Goal: Use online tool/utility: Utilize a website feature to perform a specific function

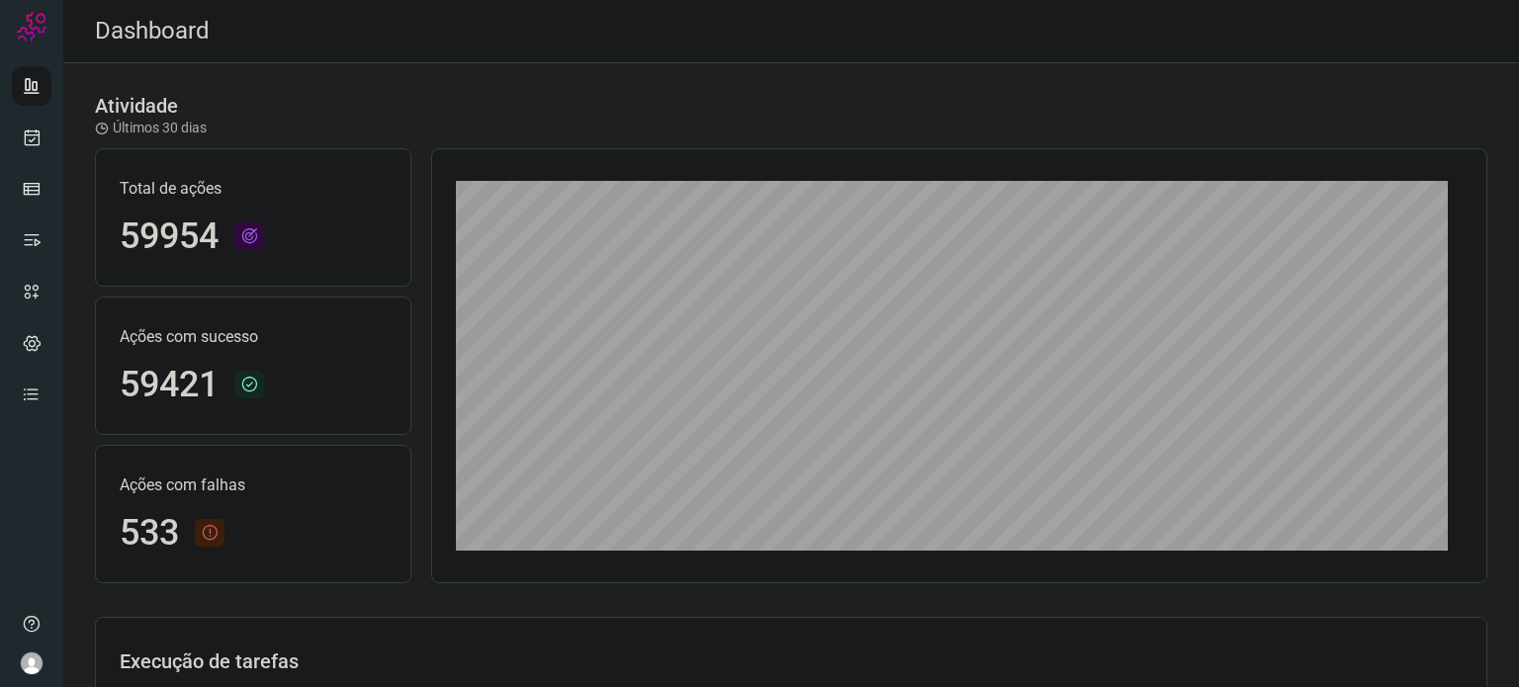
click at [9, 142] on div at bounding box center [31, 343] width 63 height 687
click at [29, 141] on icon at bounding box center [32, 138] width 21 height 20
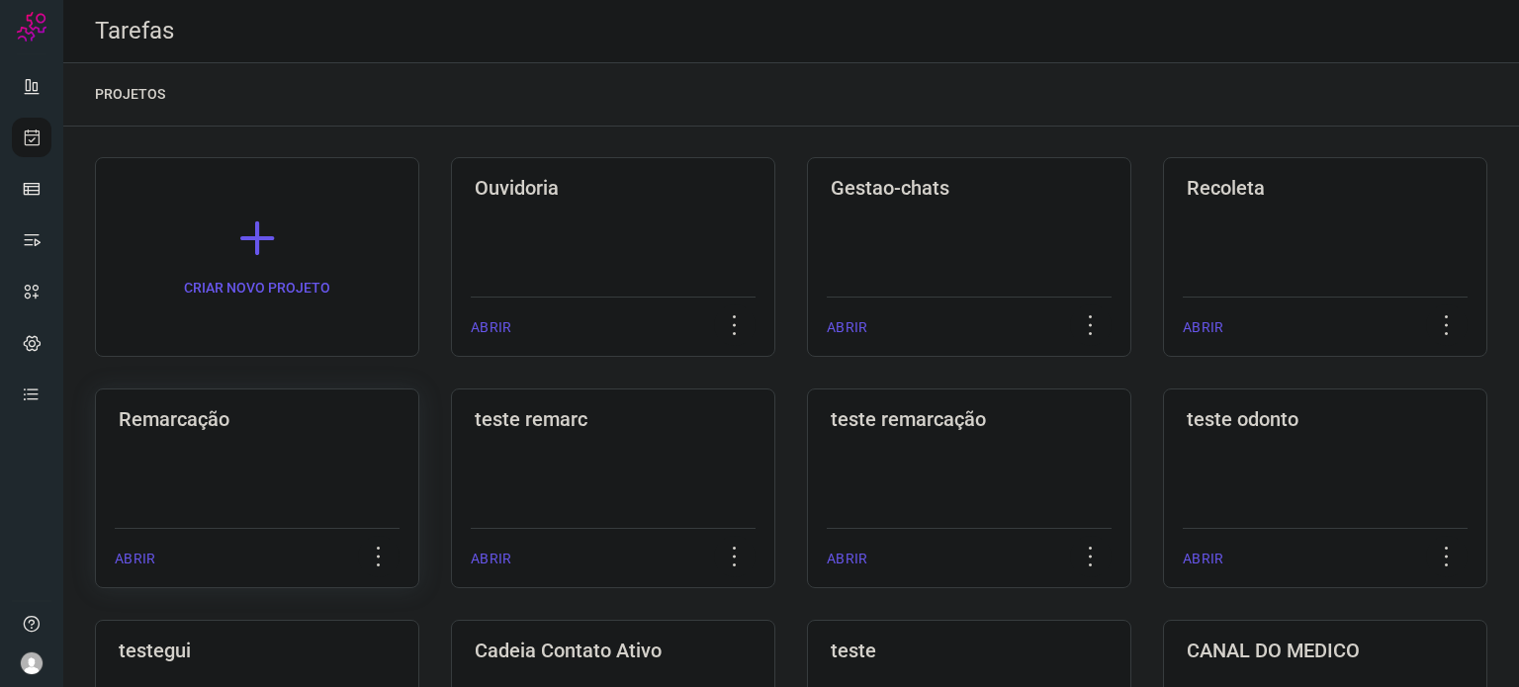
click at [246, 412] on h3 "Remarcação" at bounding box center [257, 420] width 277 height 24
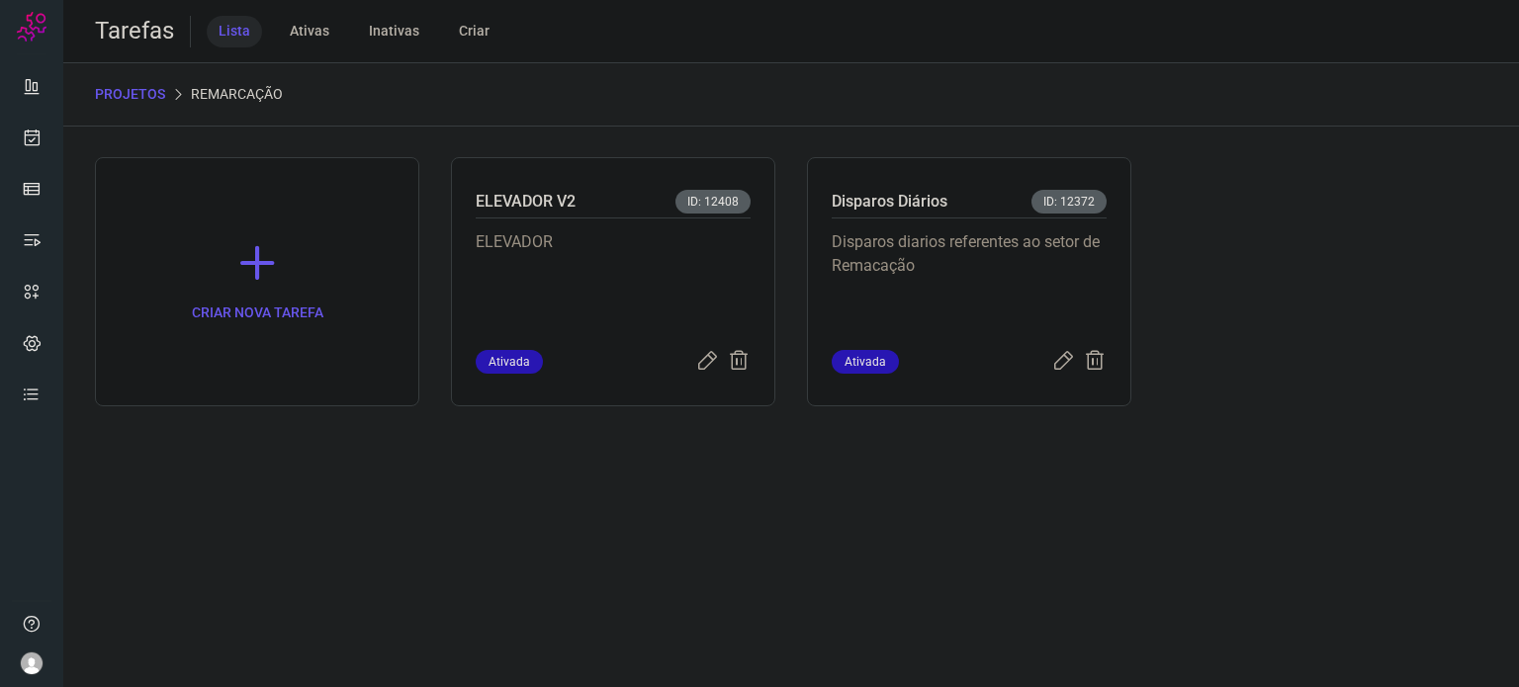
click at [961, 284] on p "Disparos diarios referentes ao setor de Remacação" at bounding box center [969, 279] width 275 height 99
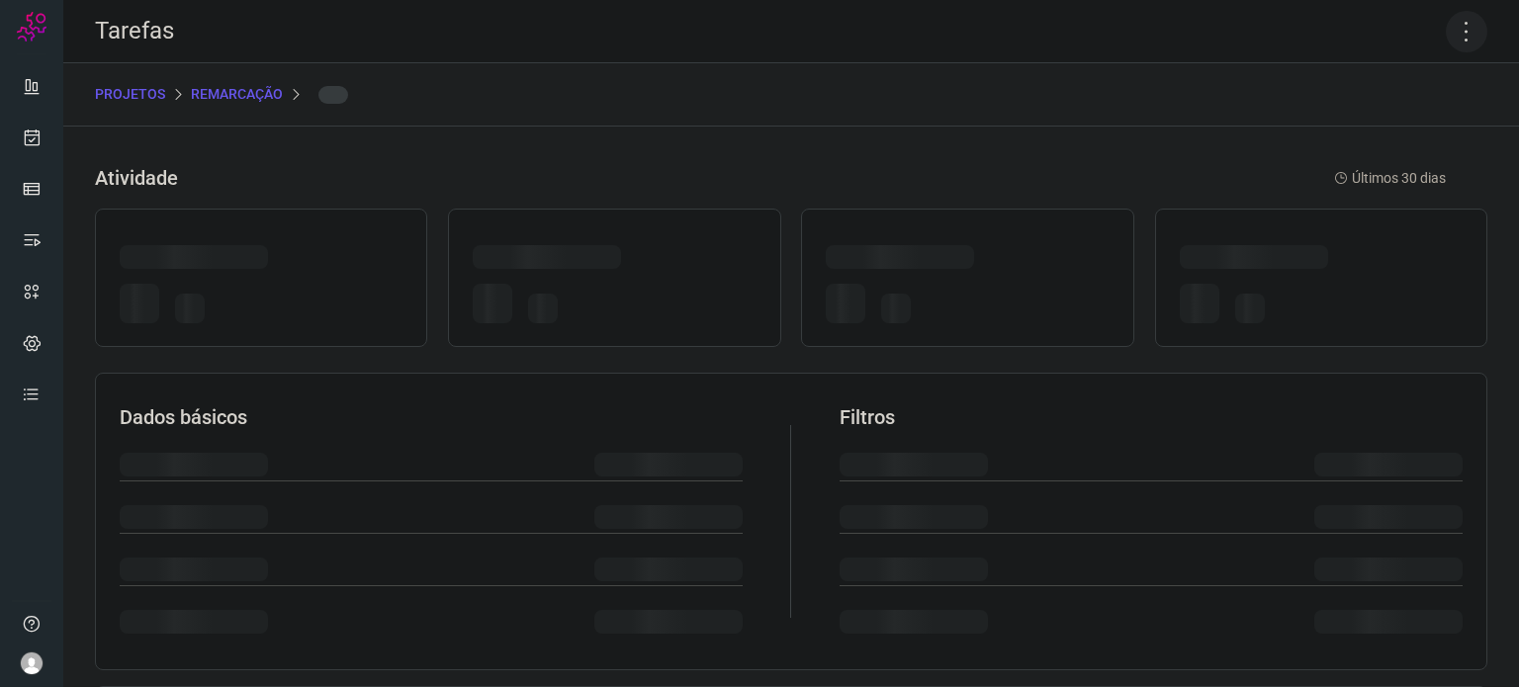
click at [1452, 46] on icon at bounding box center [1467, 32] width 42 height 42
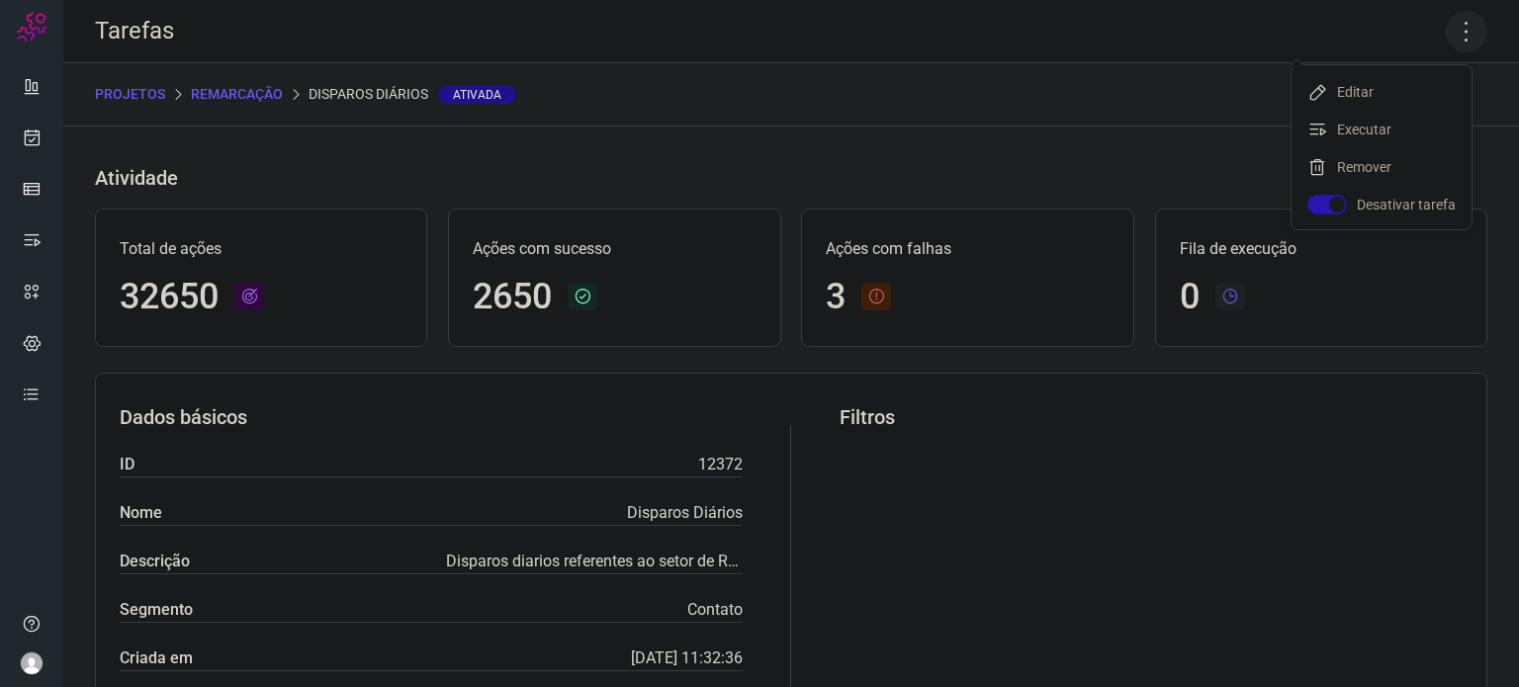
click at [1452, 31] on icon at bounding box center [1467, 32] width 42 height 42
click at [1456, 24] on icon at bounding box center [1467, 32] width 42 height 42
click at [1379, 131] on li "Executar" at bounding box center [1382, 130] width 180 height 32
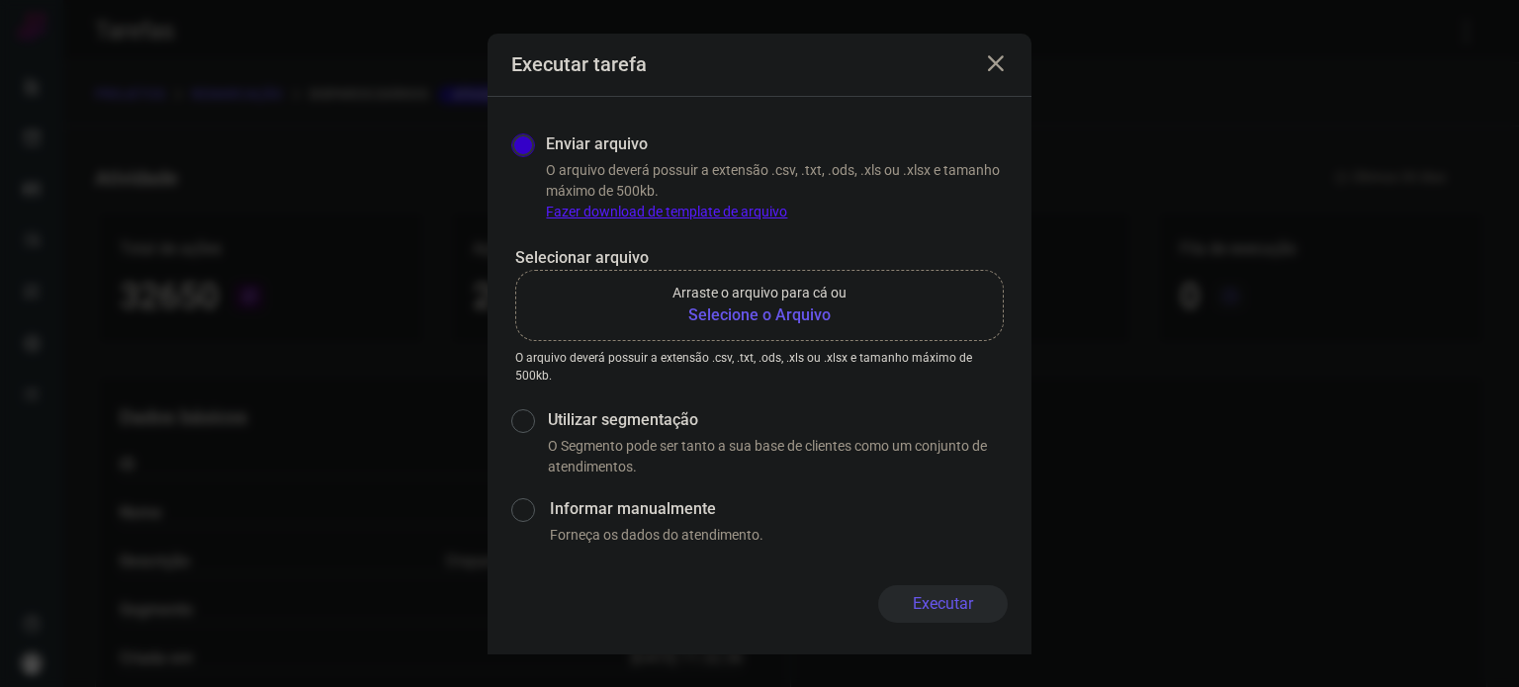
click at [791, 312] on b "Selecione o Arquivo" at bounding box center [760, 316] width 174 height 24
click at [0, 0] on input "Arraste o arquivo para cá ou Selecione o Arquivo" at bounding box center [0, 0] width 0 height 0
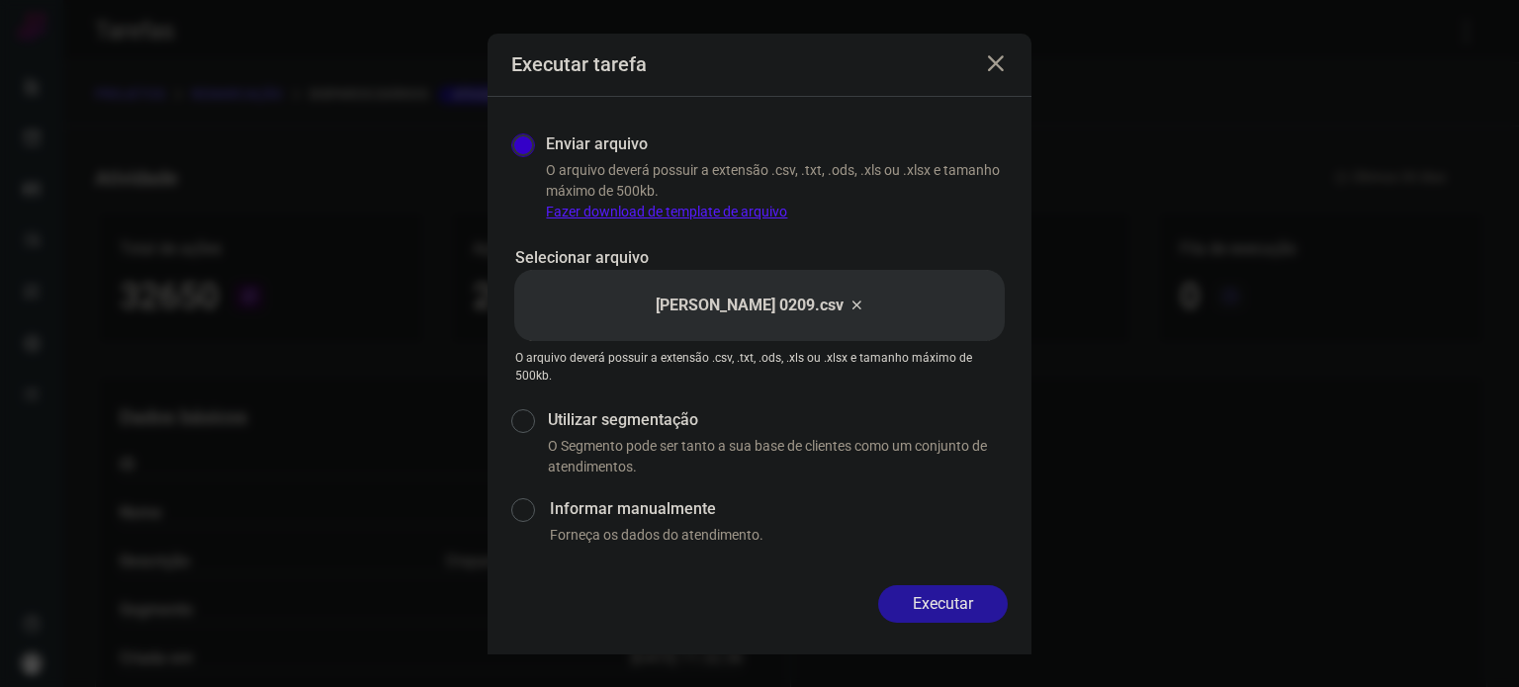
click at [938, 604] on button "Executar" at bounding box center [943, 605] width 130 height 38
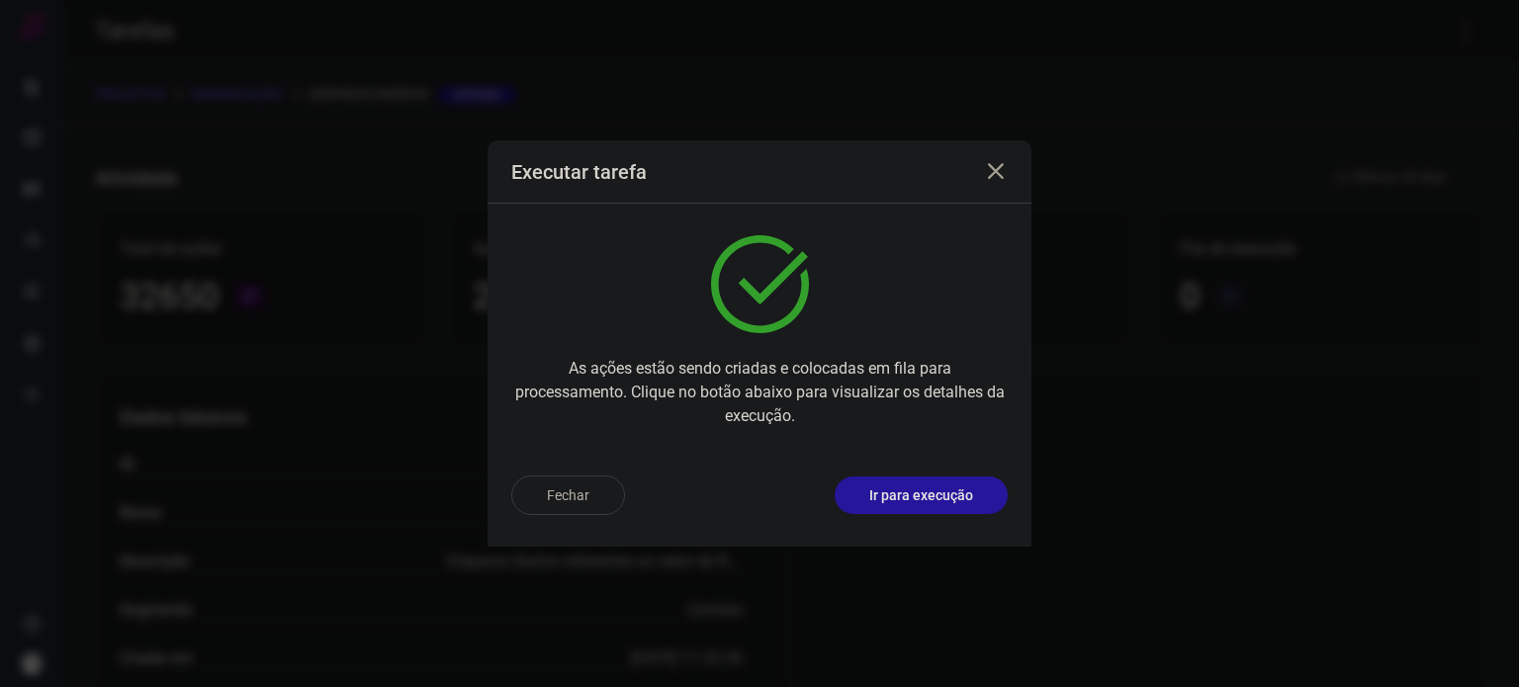
click at [951, 499] on p "Ir para execução" at bounding box center [922, 496] width 104 height 21
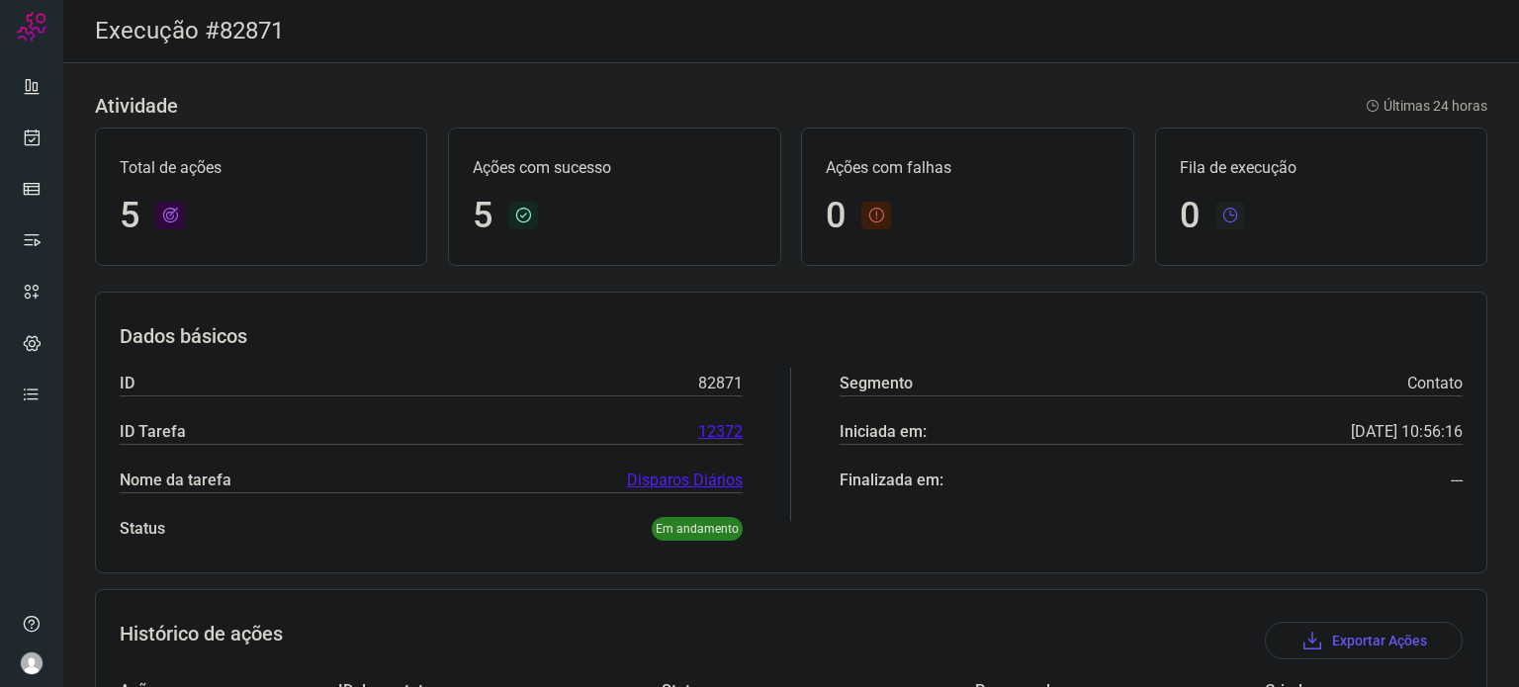
scroll to position [369, 0]
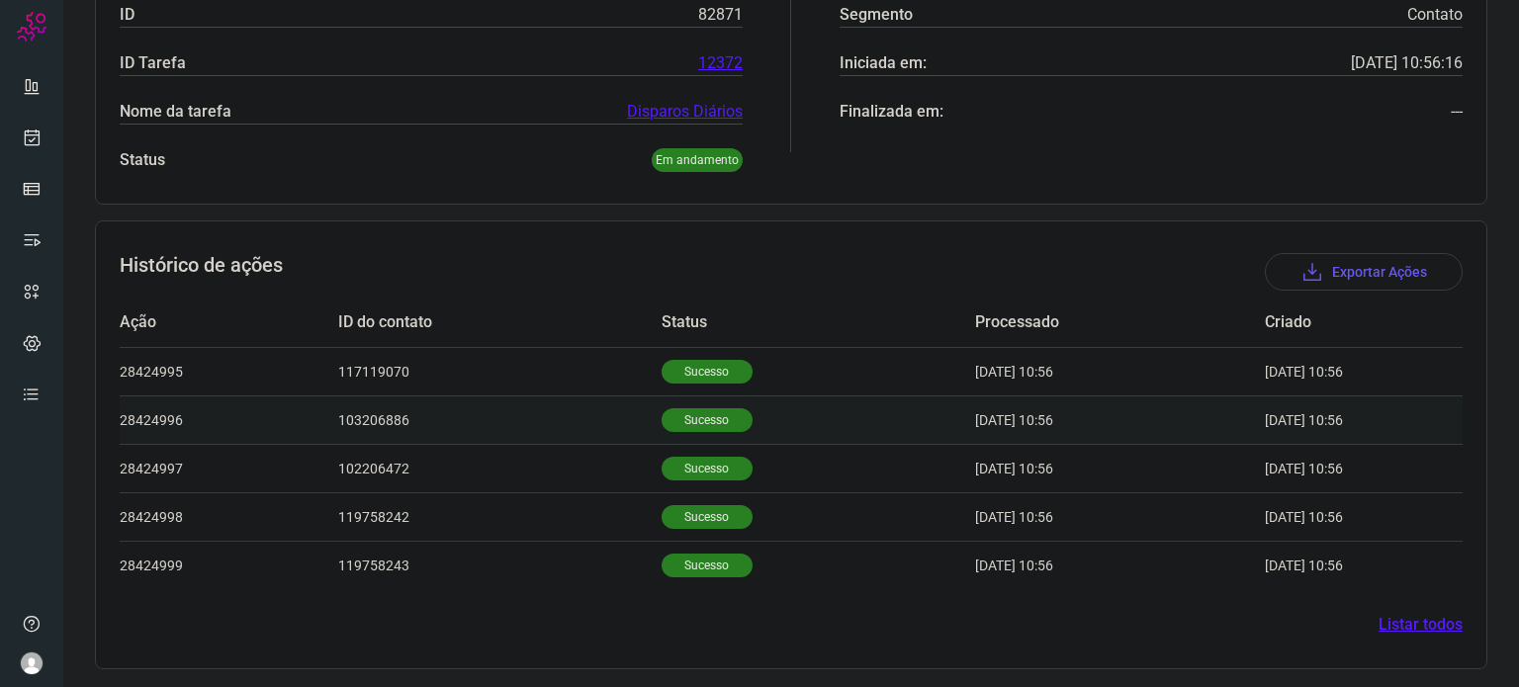
click at [673, 413] on p "Sucesso" at bounding box center [707, 421] width 91 height 24
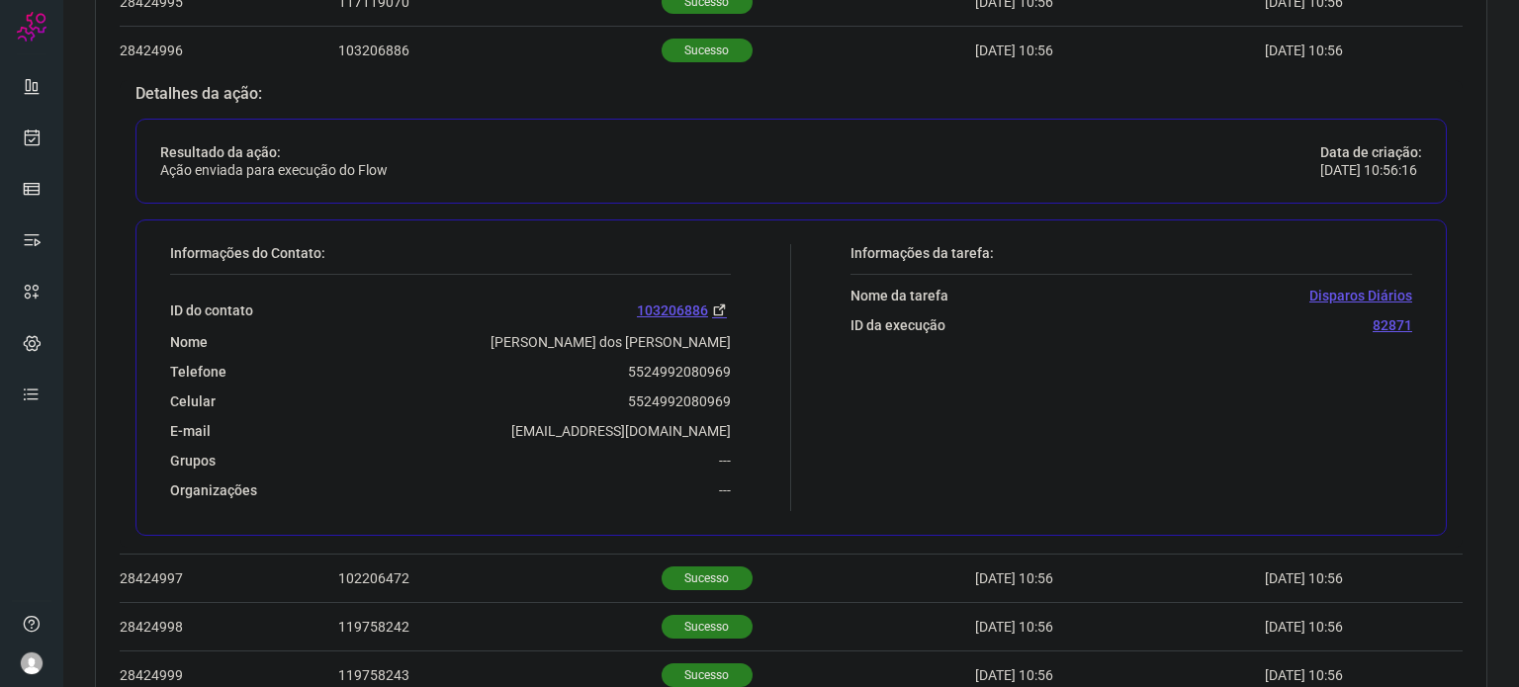
scroll to position [739, 0]
drag, startPoint x: 609, startPoint y: 368, endPoint x: 736, endPoint y: 363, distance: 126.7
click at [736, 363] on div "Informações do Contato: ID do contato 103206886 Nome Fernanda Lopes dos Santos …" at bounding box center [475, 377] width 631 height 267
copy p "5524992080969"
